Goal: Task Accomplishment & Management: Manage account settings

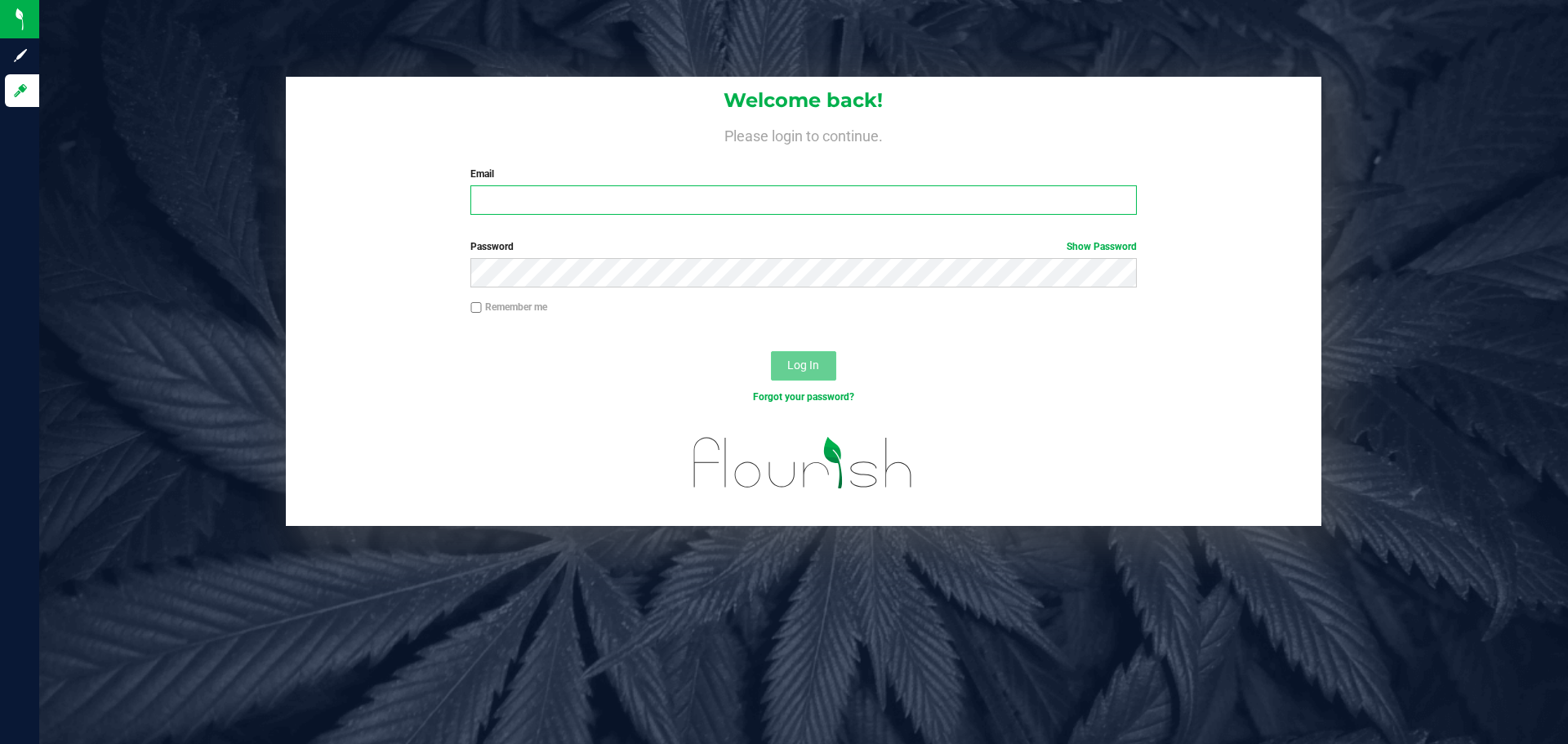
type input "[EMAIL_ADDRESS][DOMAIN_NAME]"
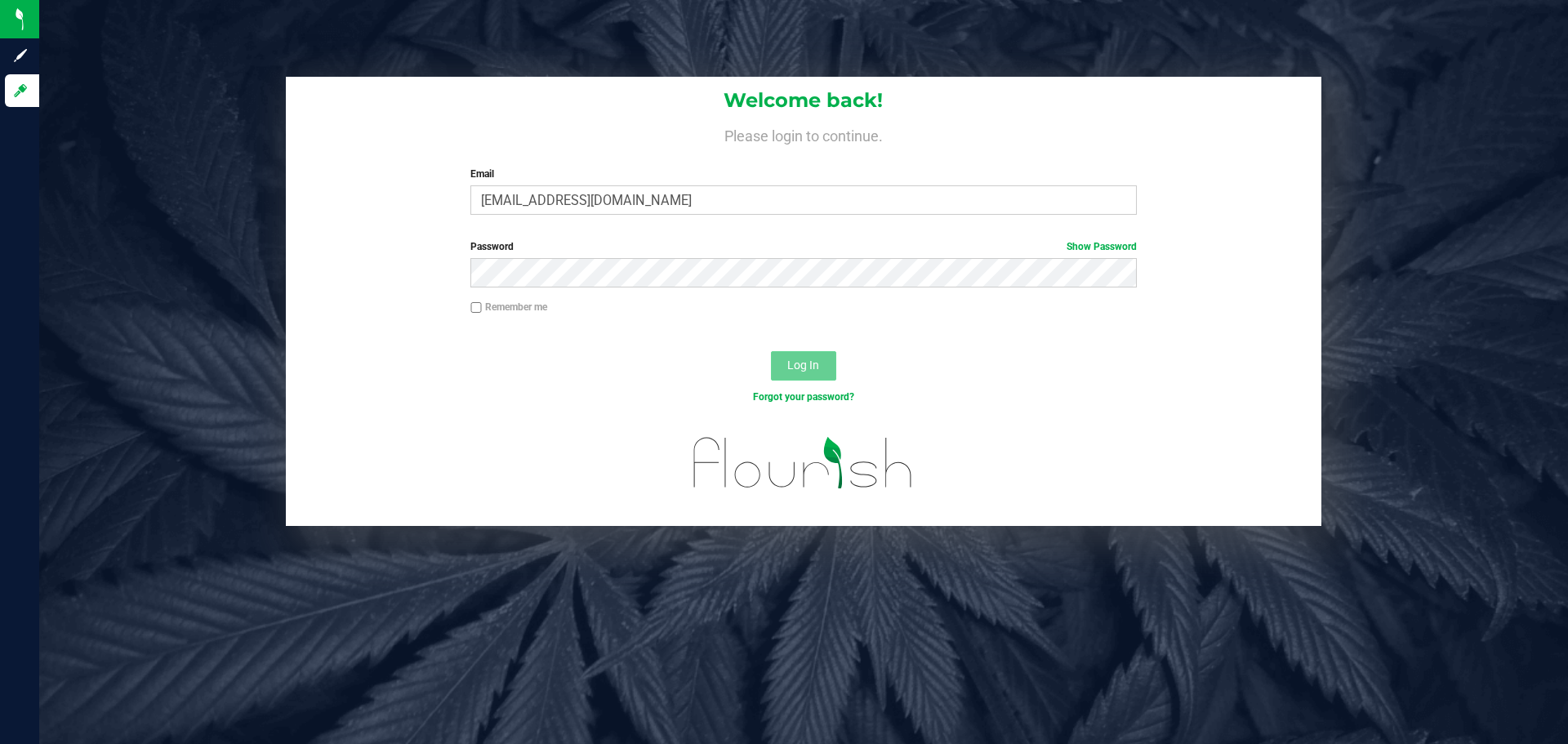
click at [782, 369] on span "Log In" at bounding box center [803, 365] width 32 height 13
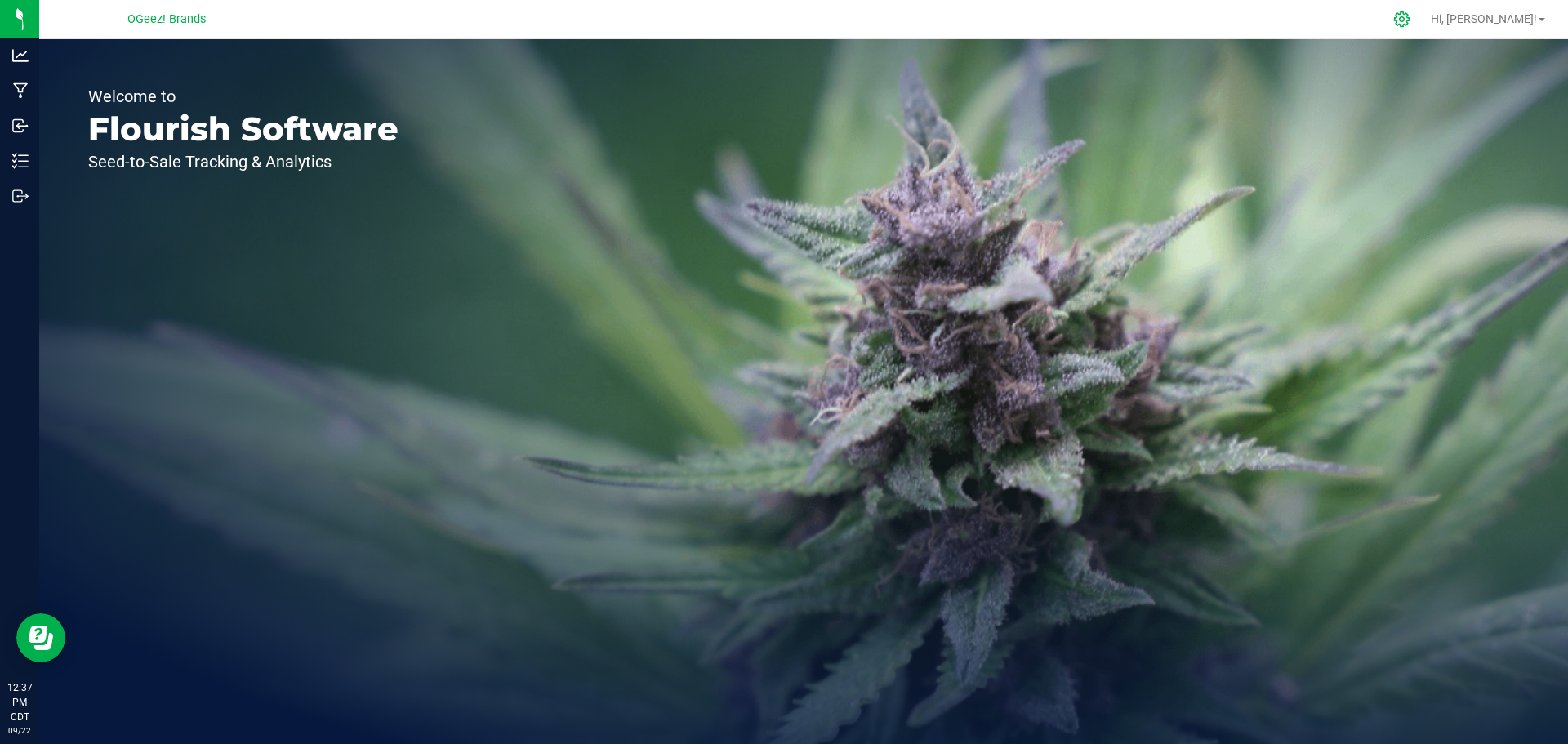
click at [782, 20] on icon at bounding box center [1401, 19] width 17 height 17
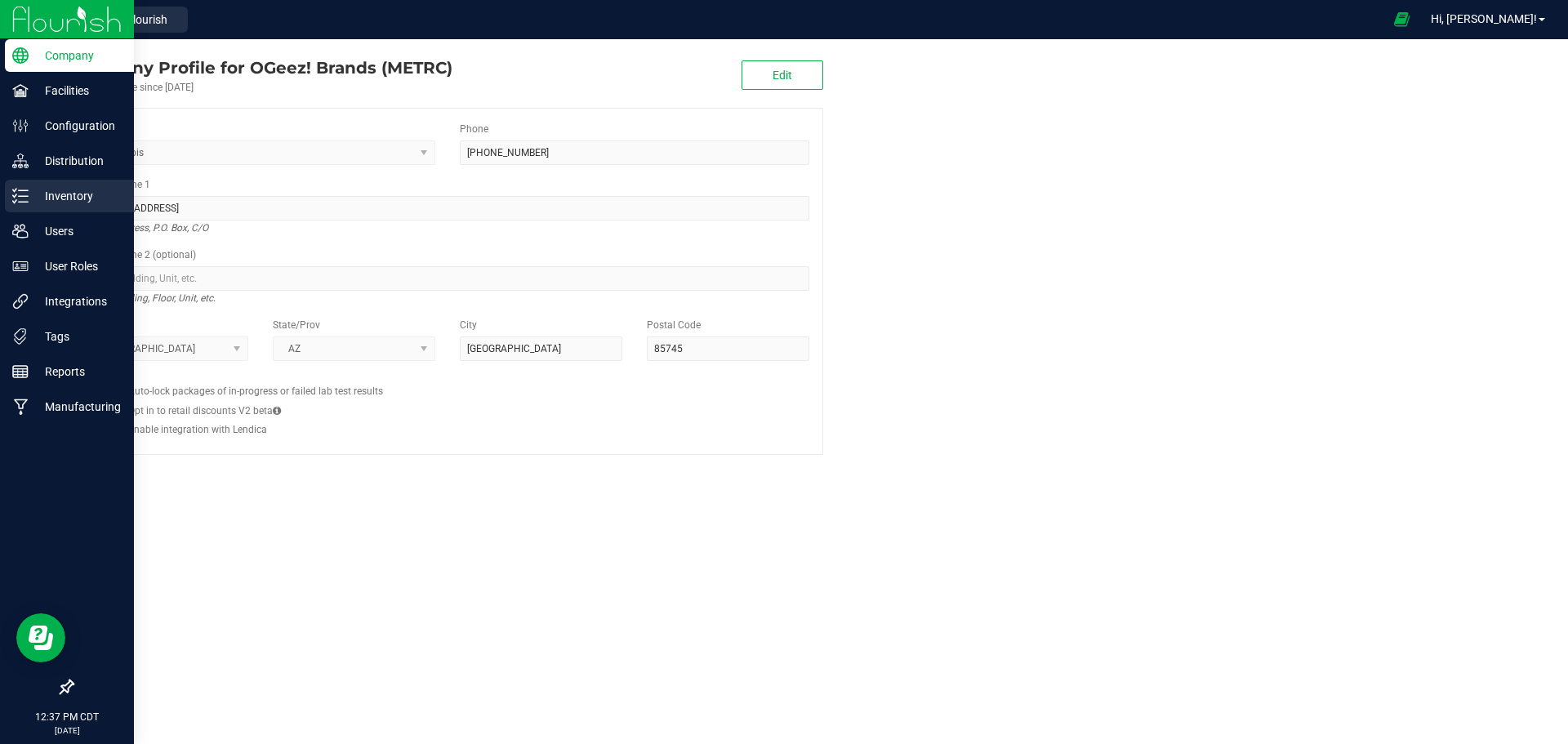
click at [65, 196] on p "Inventory" at bounding box center [78, 196] width 98 height 20
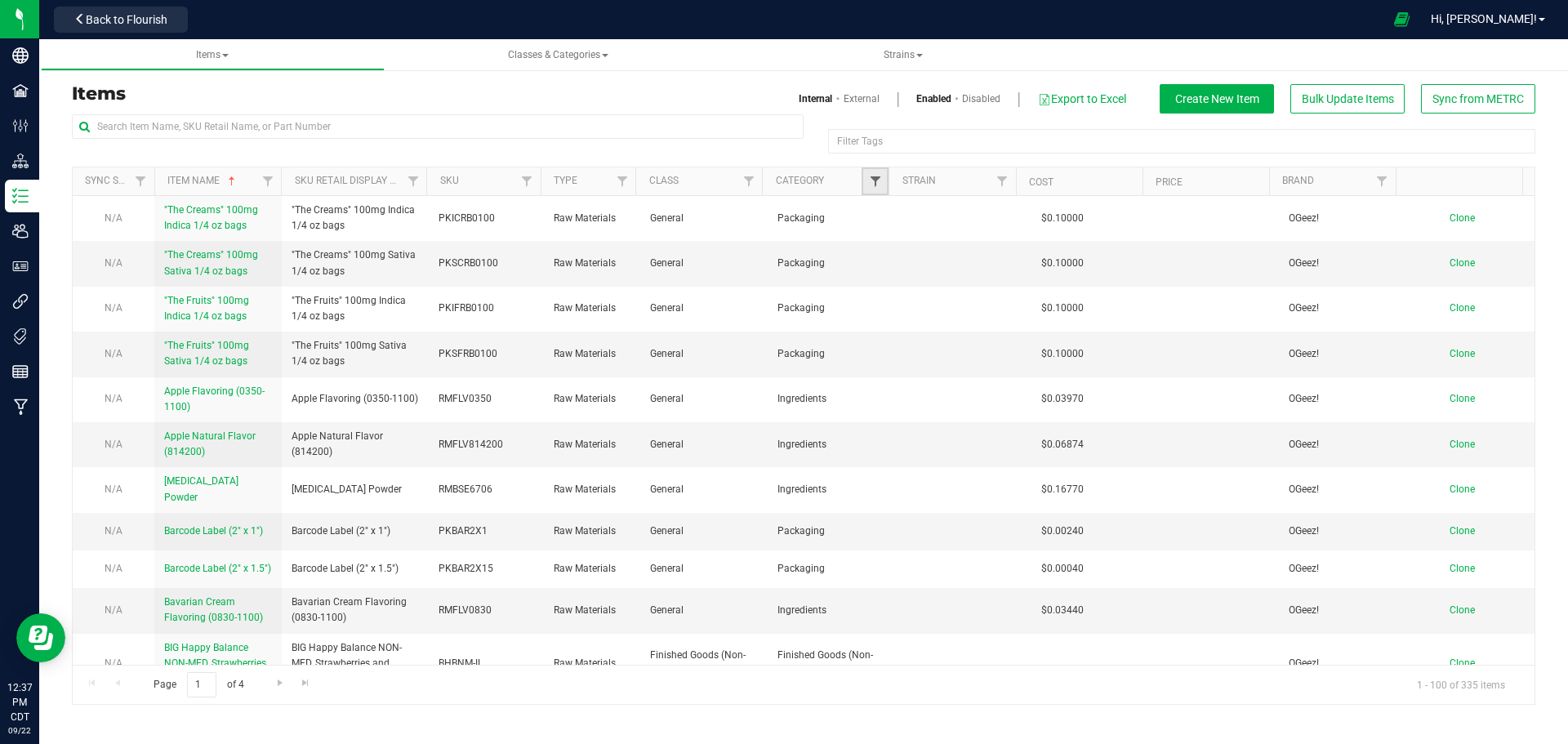
click at [782, 183] on span "Filter" at bounding box center [875, 181] width 13 height 13
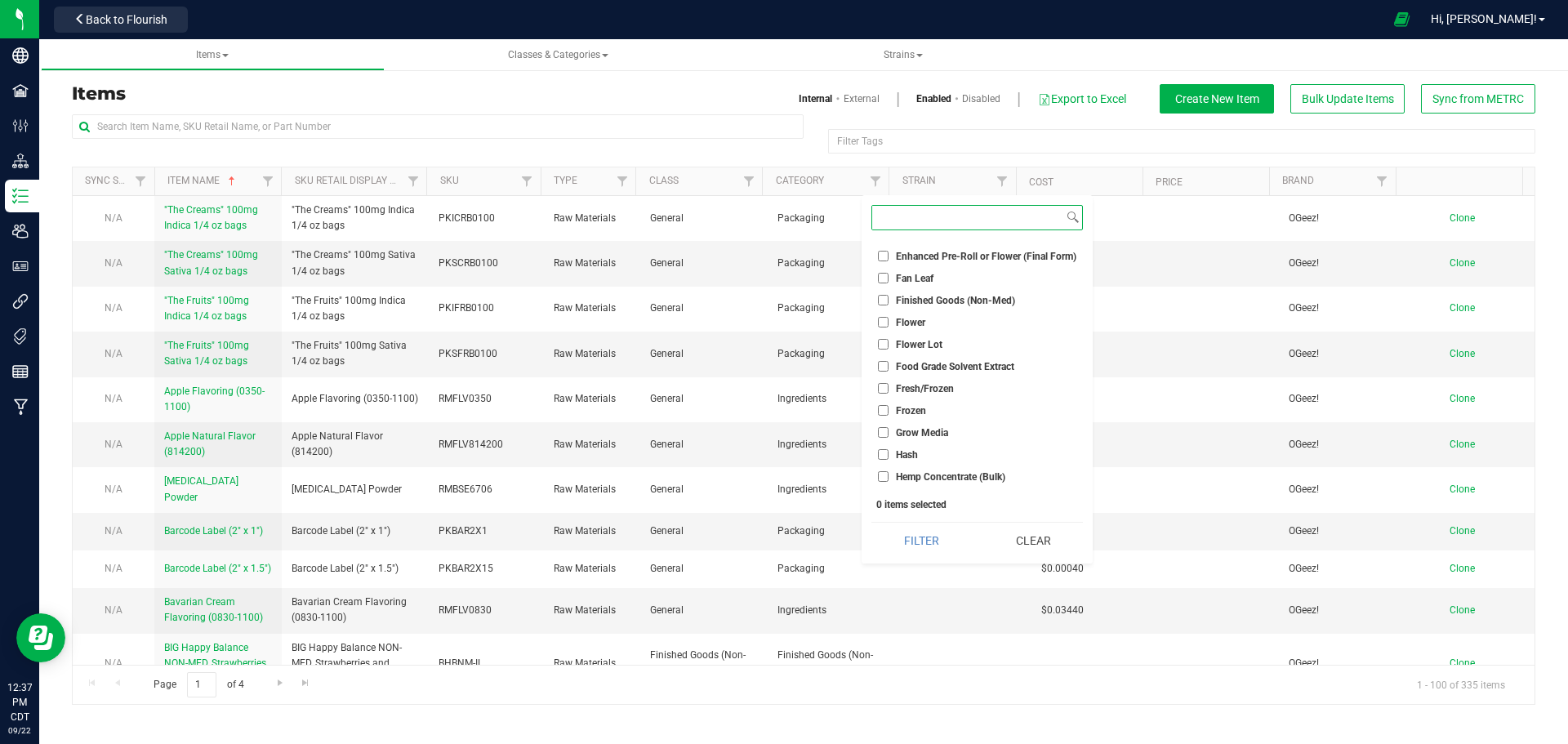
scroll to position [408, 0]
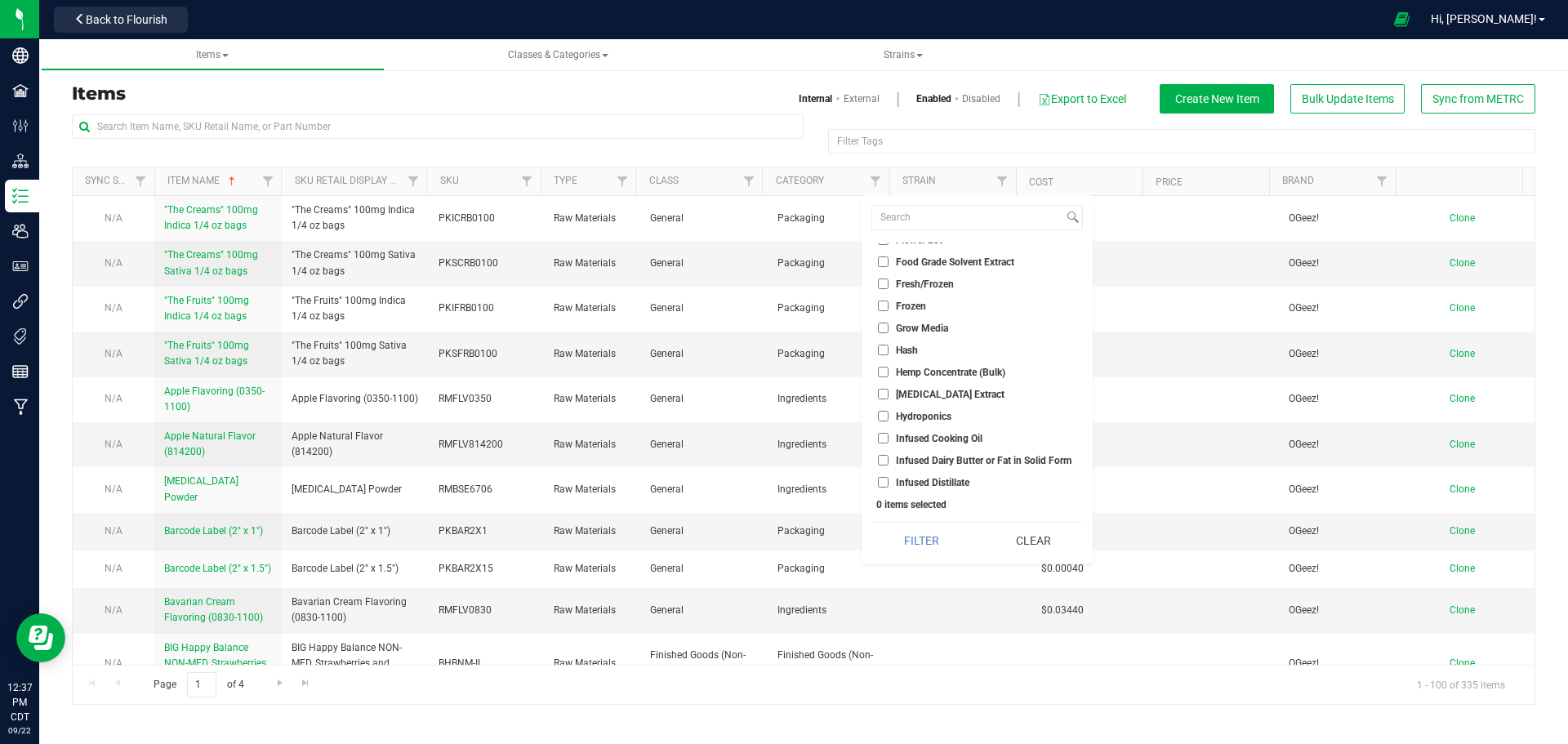
click at [622, 147] on div at bounding box center [438, 133] width 732 height 38
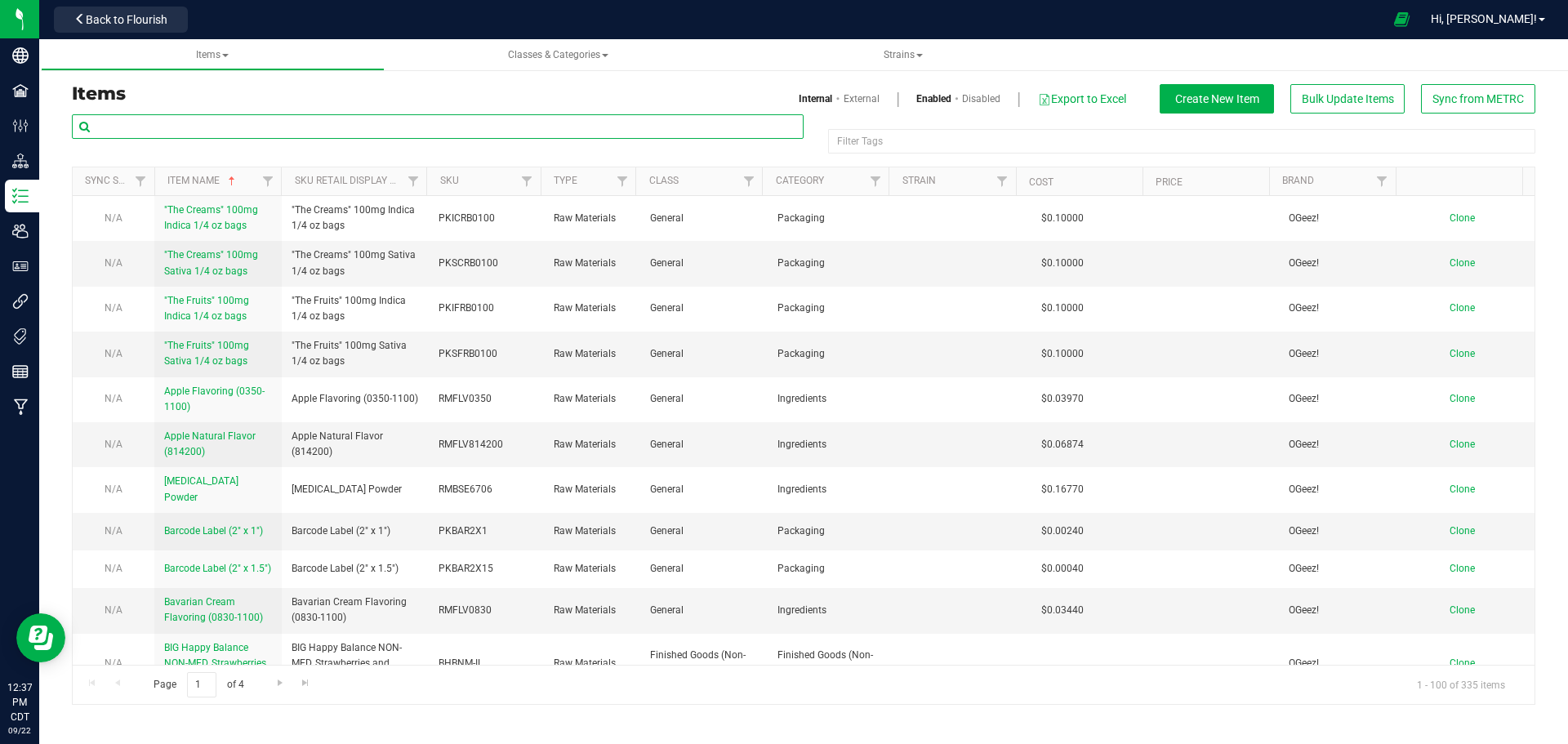
click at [128, 125] on input "text" at bounding box center [438, 127] width 732 height 25
type input "happy"
